Goal: Task Accomplishment & Management: Use online tool/utility

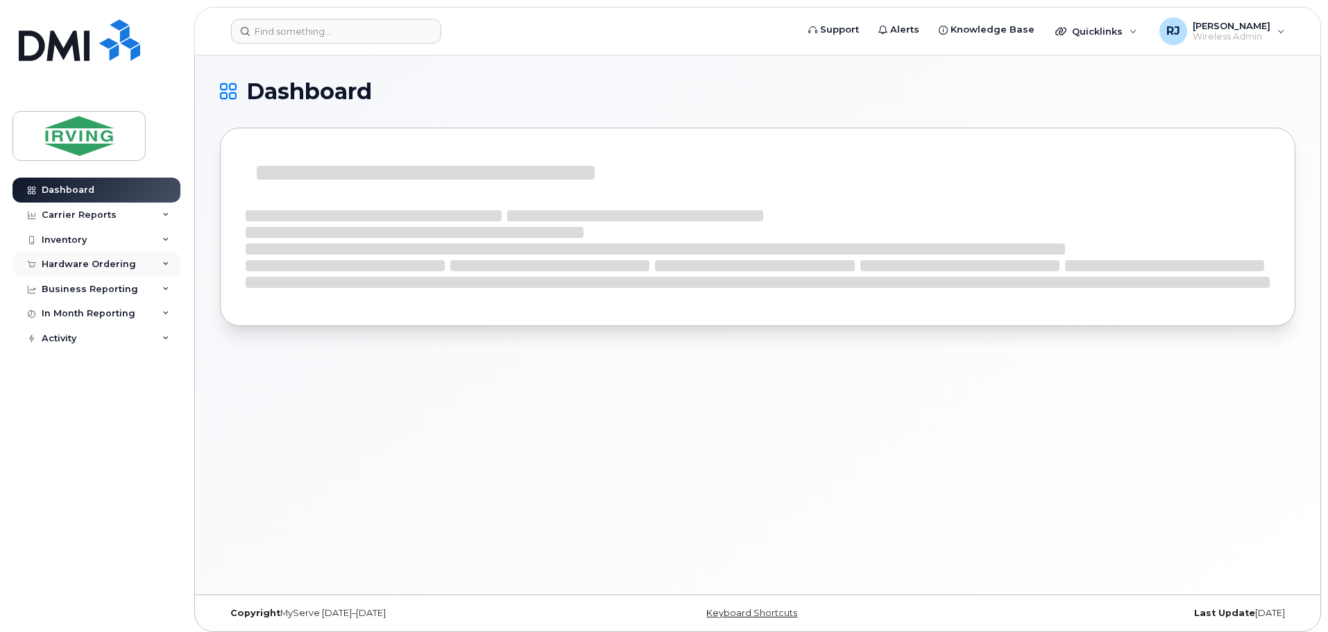
click at [126, 270] on div "Hardware Ordering" at bounding box center [96, 264] width 168 height 25
click at [96, 291] on link "Overview" at bounding box center [109, 290] width 144 height 26
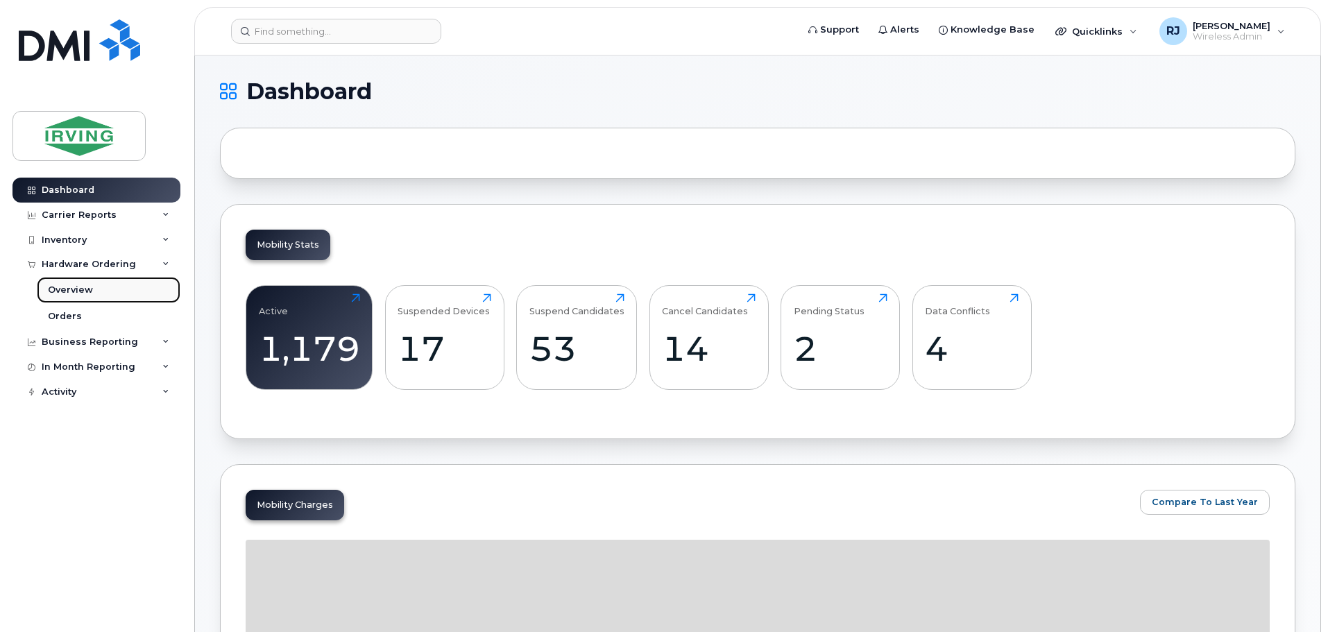
click at [77, 286] on div "Overview" at bounding box center [70, 290] width 45 height 12
click at [81, 297] on link "Overview" at bounding box center [109, 290] width 144 height 26
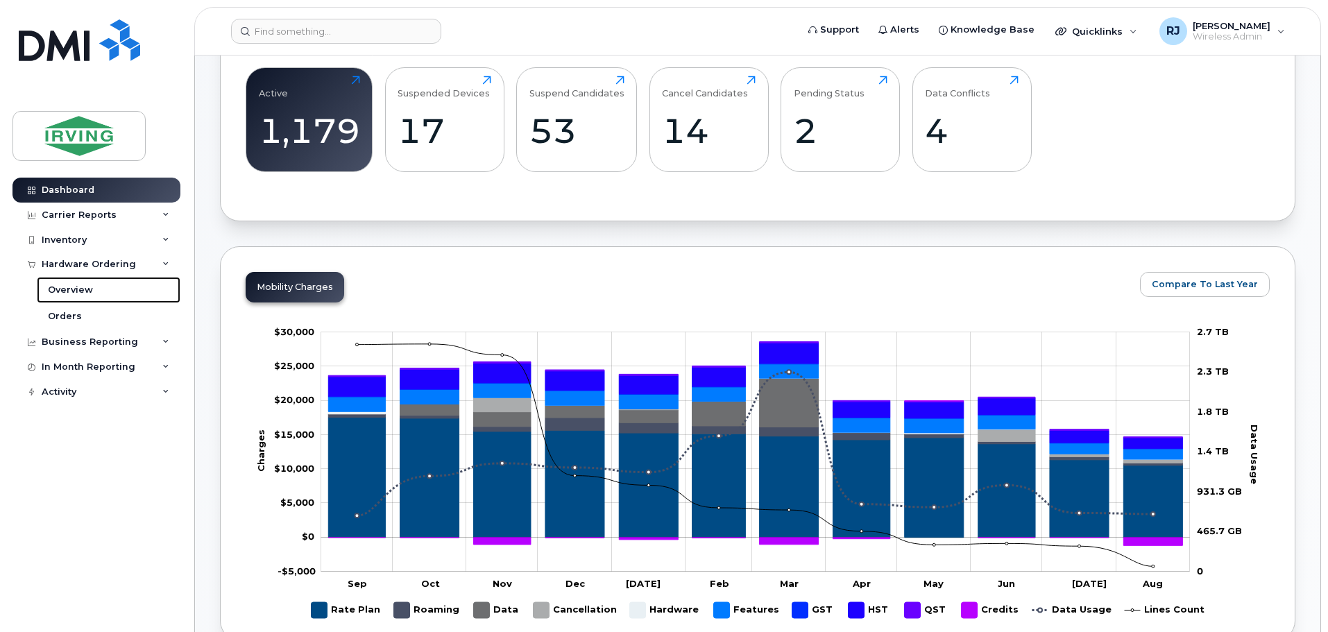
scroll to position [208, 0]
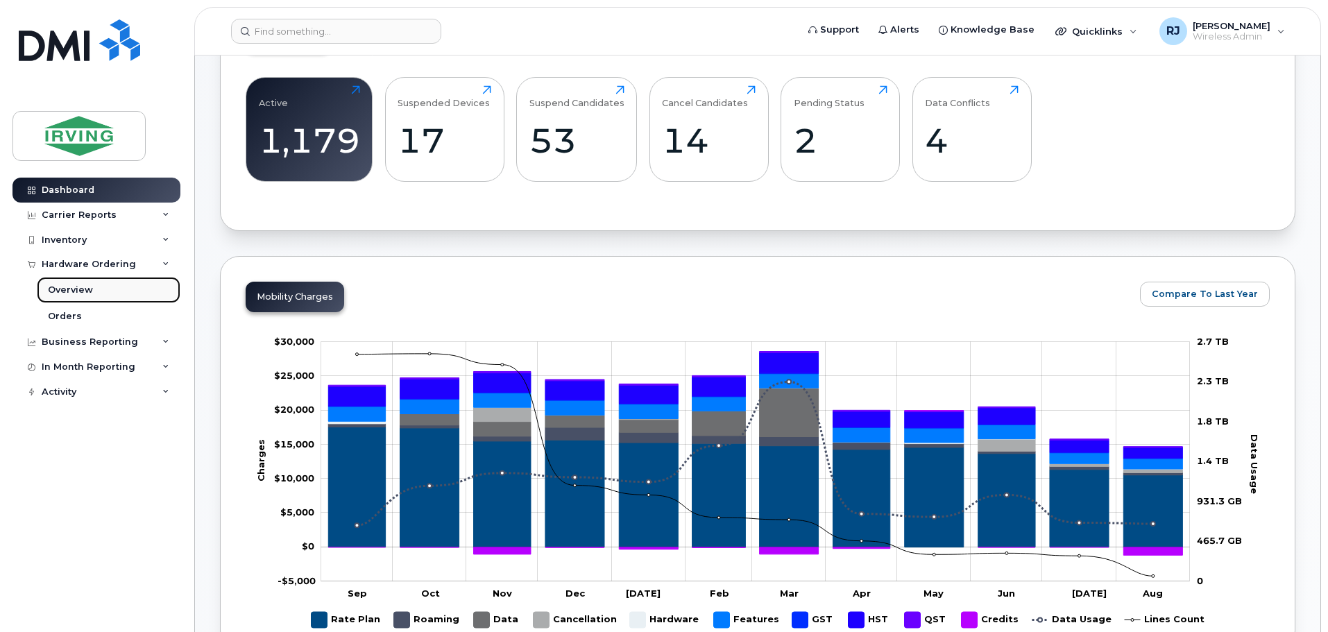
click at [78, 284] on div "Overview" at bounding box center [70, 290] width 45 height 12
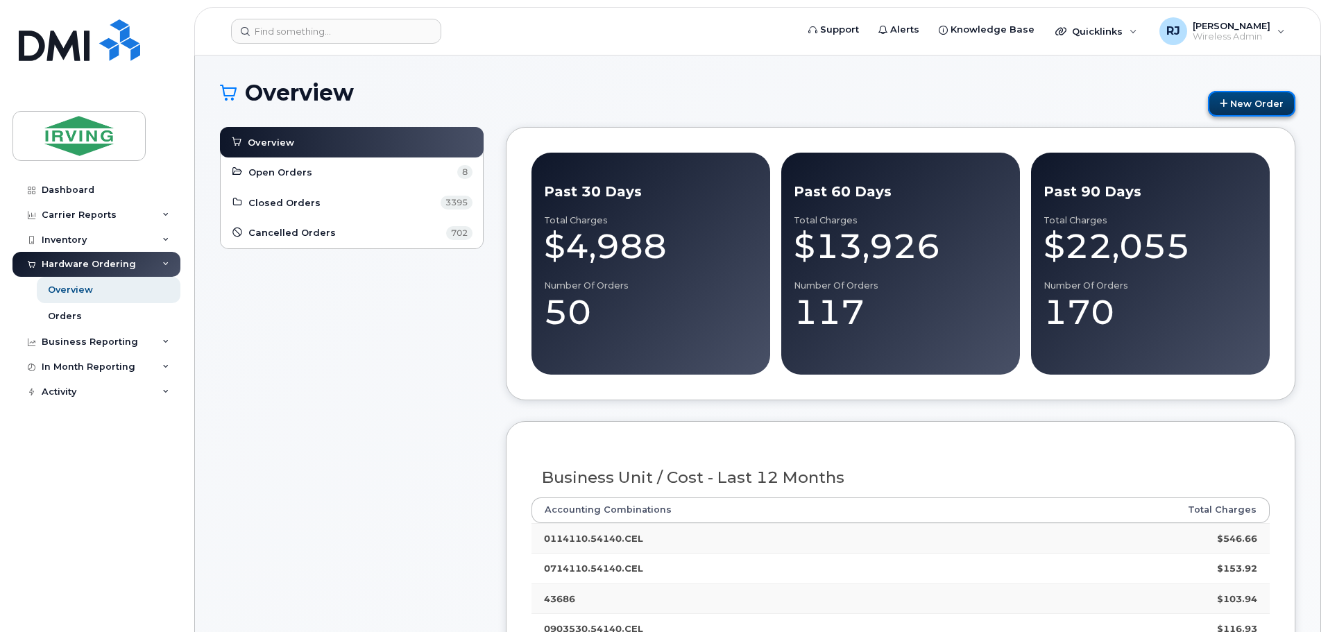
click at [1264, 103] on link "New Order" at bounding box center [1251, 104] width 87 height 26
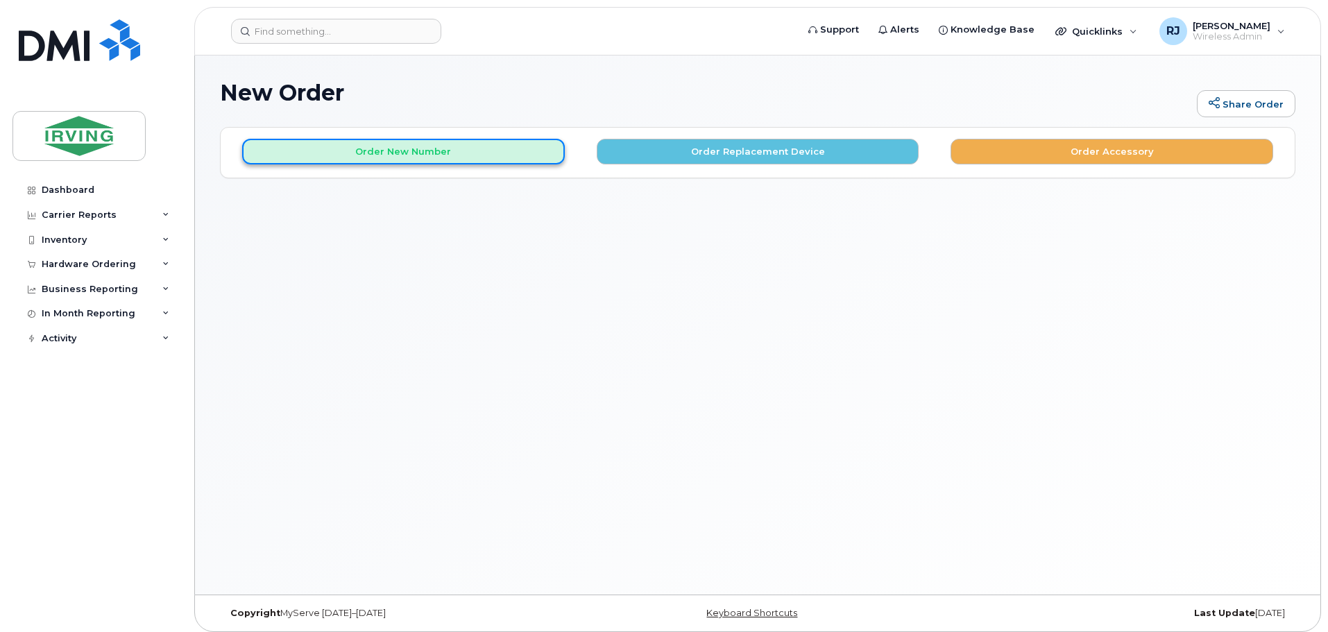
click at [466, 157] on button "Order New Number" at bounding box center [403, 152] width 323 height 26
click at [456, 154] on button "Order New Number" at bounding box center [403, 152] width 323 height 26
